Goal: Task Accomplishment & Management: Use online tool/utility

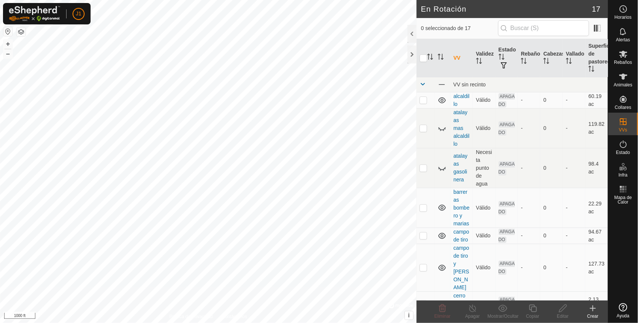
click at [6, 31] on button "button" at bounding box center [7, 31] width 9 height 9
checkbox input "true"
click at [561, 310] on icon at bounding box center [562, 308] width 9 height 9
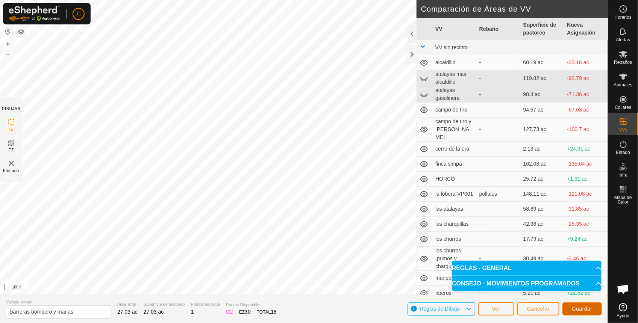
click at [583, 310] on span "Guardar" at bounding box center [582, 309] width 21 height 6
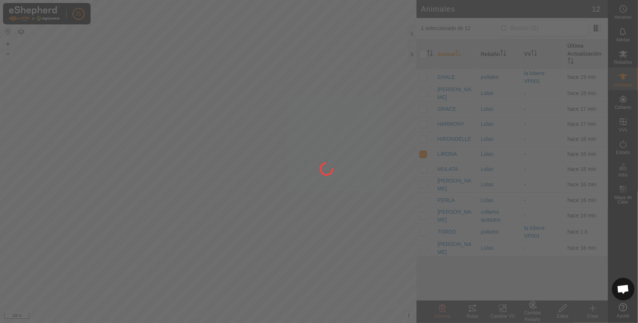
click at [621, 58] on div at bounding box center [319, 161] width 638 height 323
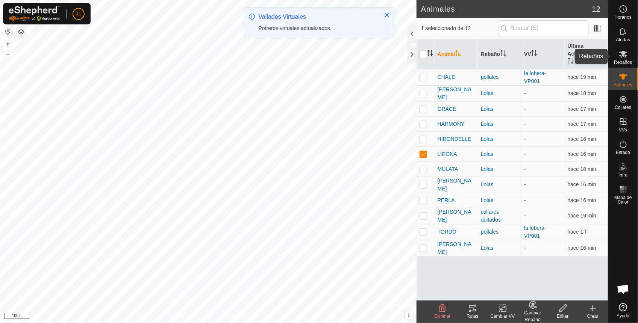
click at [621, 58] on icon at bounding box center [623, 54] width 9 height 9
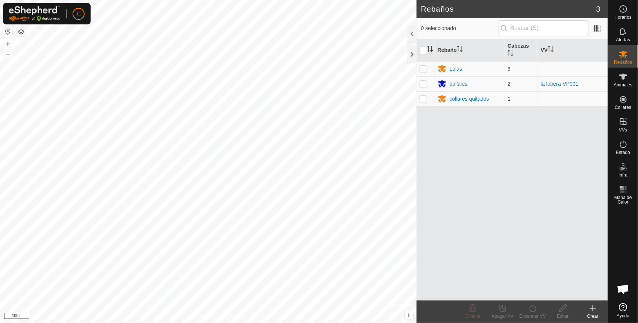
click at [495, 71] on div "Lolas" at bounding box center [470, 68] width 64 height 9
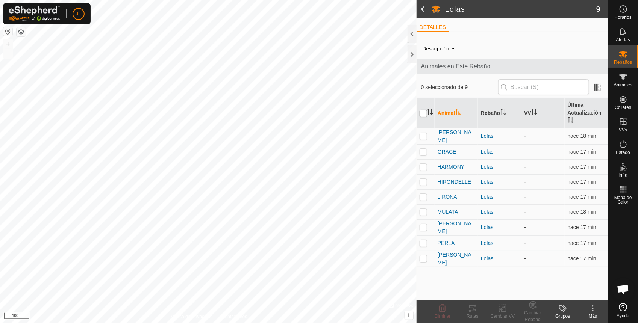
click at [425, 113] on input "checkbox" at bounding box center [423, 114] width 8 height 8
checkbox input "true"
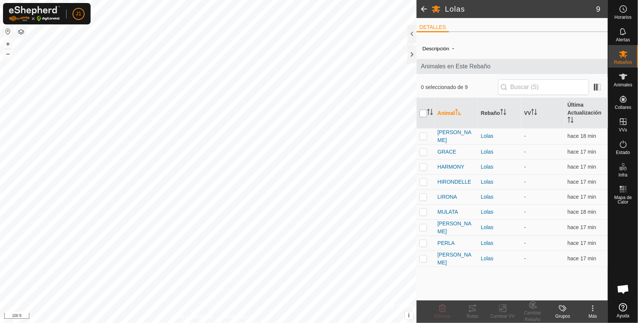
checkbox input "true"
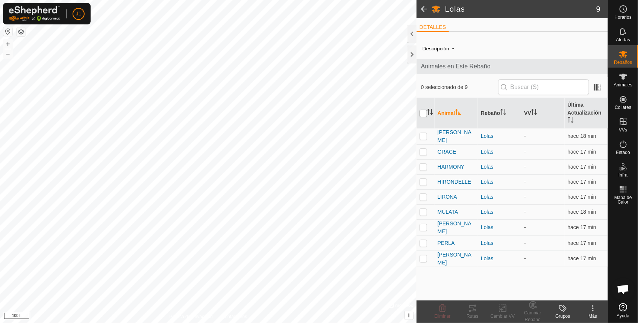
checkbox input "true"
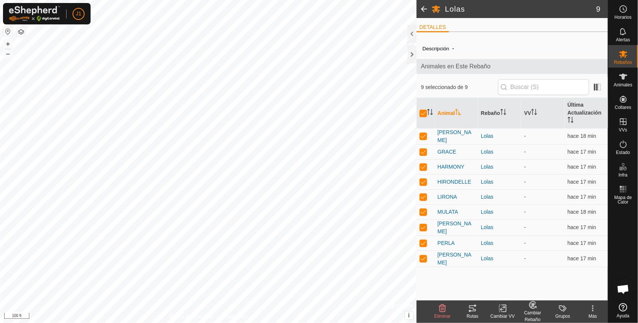
click at [474, 312] on icon at bounding box center [472, 308] width 9 height 9
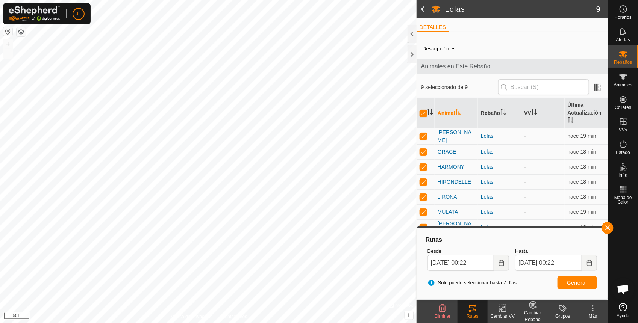
click at [504, 307] on icon at bounding box center [502, 308] width 9 height 9
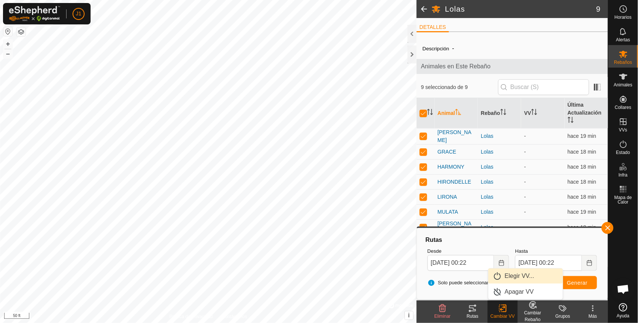
click at [528, 273] on link "Elegir VV..." at bounding box center [525, 276] width 74 height 15
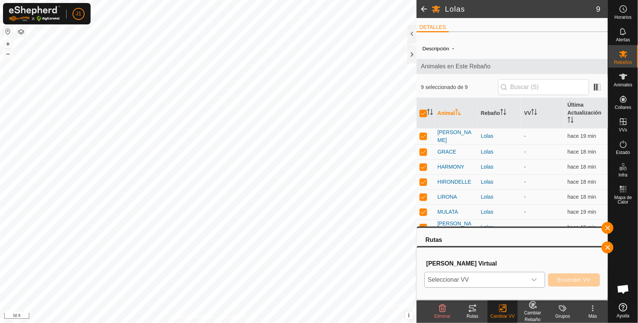
click at [532, 280] on icon "dropdown trigger" at bounding box center [534, 280] width 6 height 6
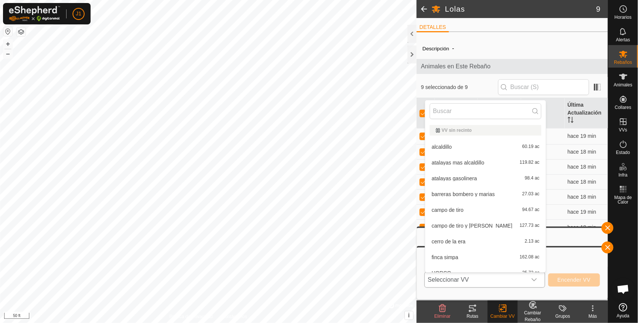
scroll to position [8, 0]
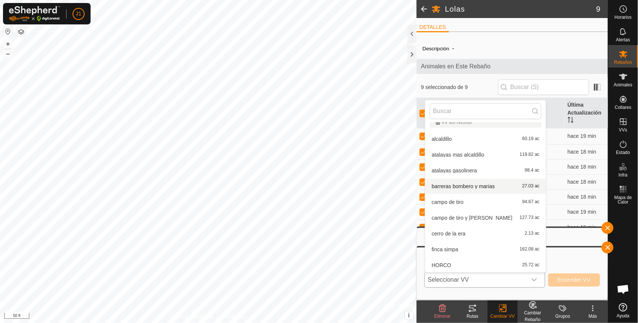
click at [468, 186] on li "[PERSON_NAME] bombero y marias 27.03 ac" at bounding box center [485, 186] width 121 height 15
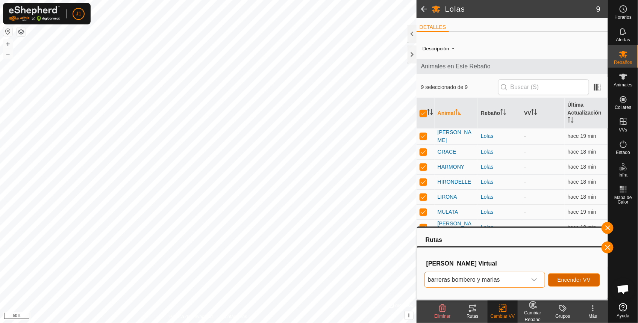
click at [592, 280] on button "Encender VV" at bounding box center [574, 280] width 52 height 13
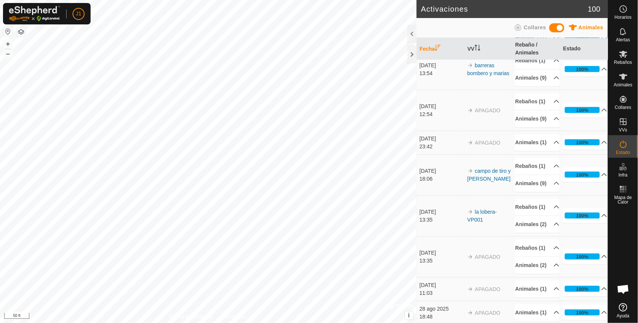
scroll to position [141, 0]
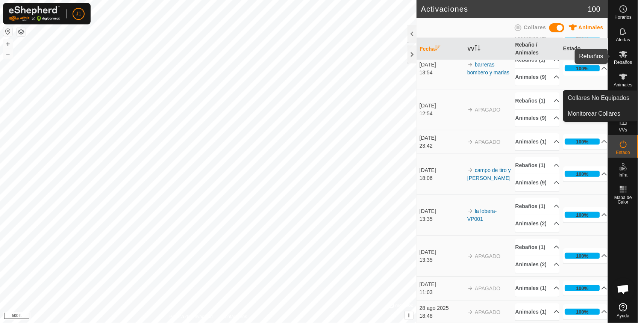
click at [621, 58] on icon at bounding box center [623, 54] width 9 height 9
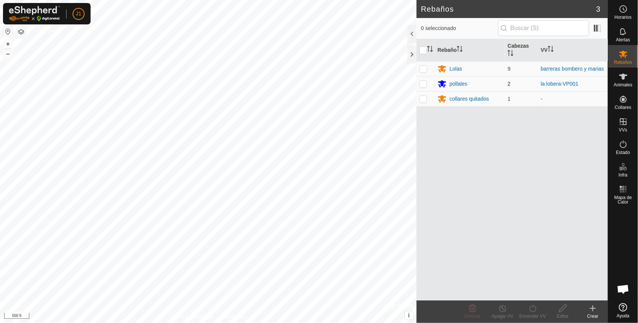
click at [425, 84] on p-checkbox at bounding box center [423, 84] width 8 height 6
click at [424, 87] on p-checkbox at bounding box center [423, 84] width 8 height 6
click at [423, 87] on p-checkbox at bounding box center [423, 84] width 8 height 6
checkbox input "true"
click at [422, 51] on input "checkbox" at bounding box center [423, 51] width 8 height 8
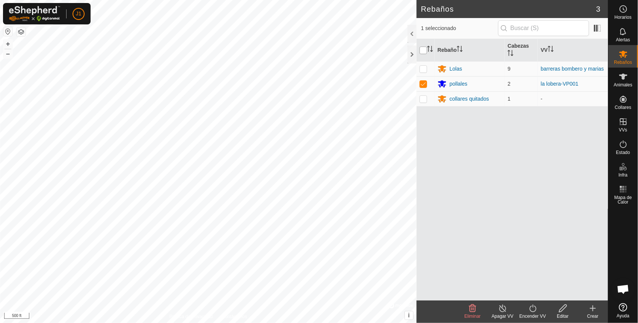
checkbox input "true"
click at [420, 53] on input "checkbox" at bounding box center [423, 51] width 8 height 8
checkbox input "false"
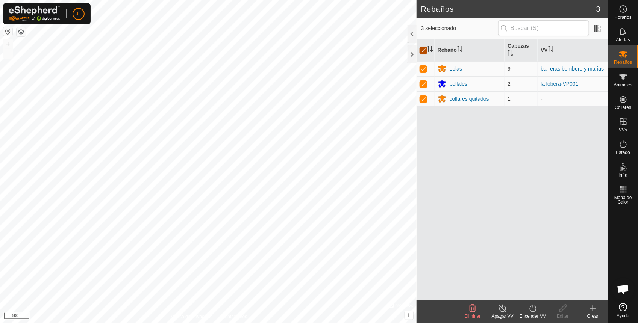
checkbox input "false"
click at [427, 85] on td at bounding box center [425, 83] width 18 height 15
checkbox input "true"
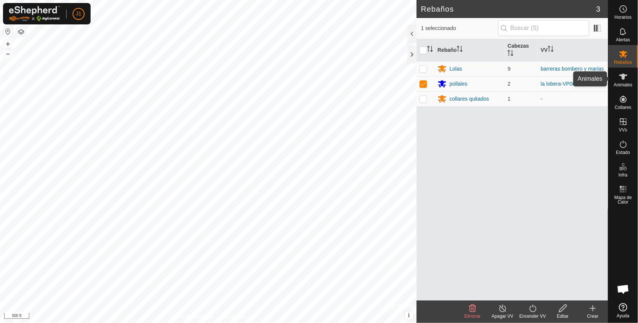
click at [628, 82] on es-animals-svg-icon at bounding box center [623, 77] width 14 height 12
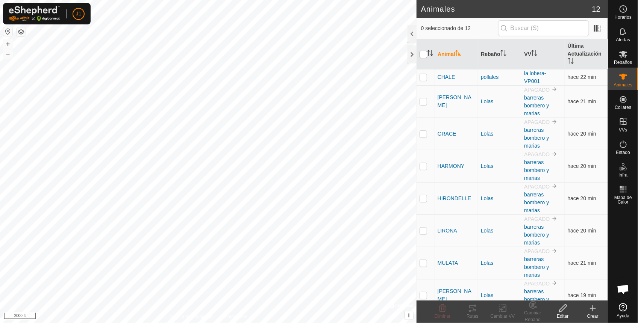
click at [425, 55] on input "checkbox" at bounding box center [423, 55] width 8 height 8
checkbox input "true"
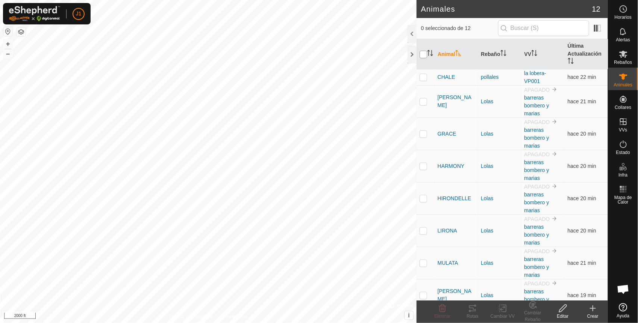
checkbox input "true"
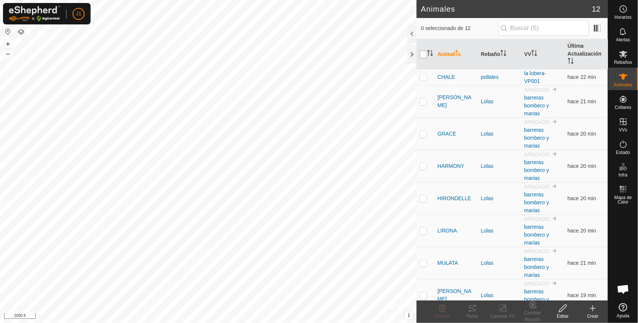
checkbox input "true"
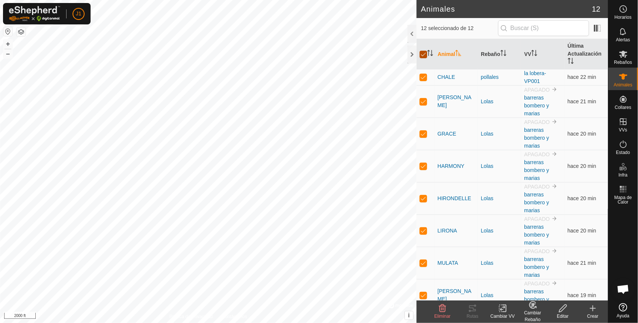
click at [420, 53] on input "checkbox" at bounding box center [423, 55] width 8 height 8
checkbox input "false"
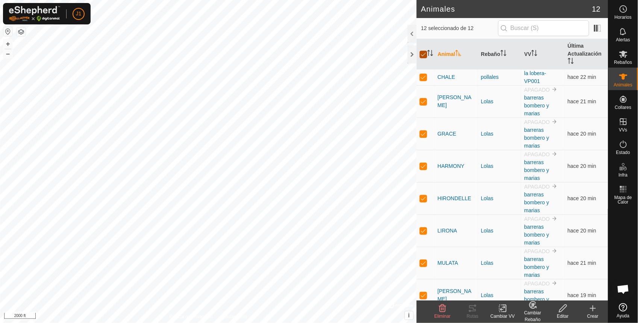
checkbox input "false"
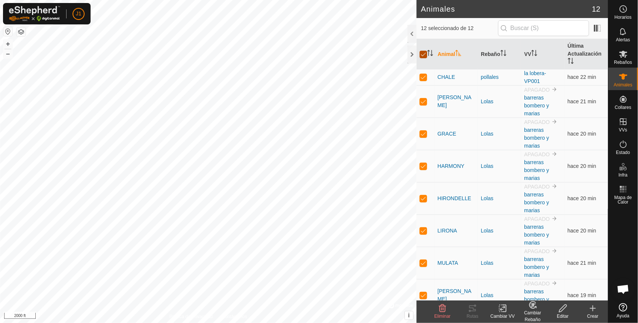
checkbox input "false"
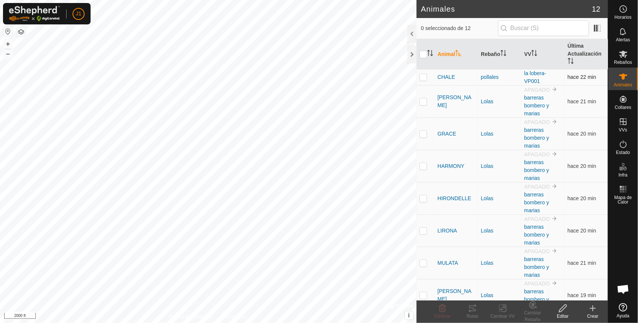
click at [422, 76] on p-checkbox at bounding box center [423, 77] width 8 height 6
checkbox input "true"
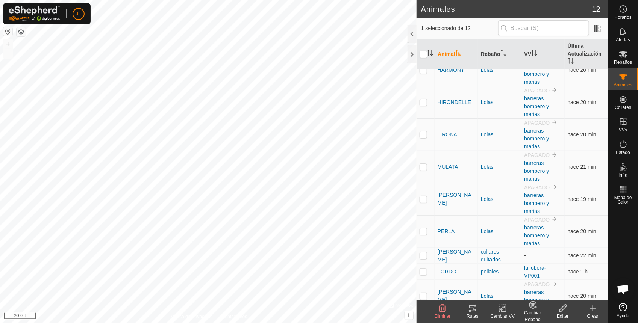
scroll to position [109, 0]
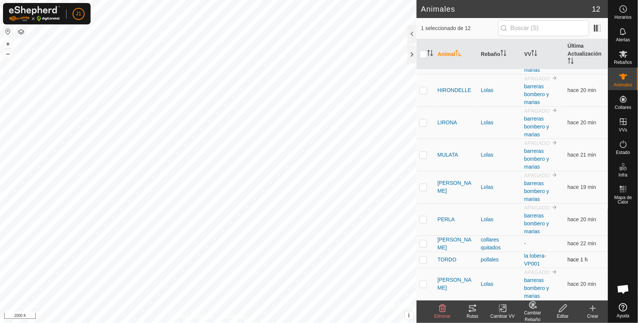
click at [422, 259] on p-checkbox at bounding box center [423, 260] width 8 height 6
checkbox input "true"
click at [476, 310] on icon at bounding box center [472, 309] width 7 height 6
